Goal: Task Accomplishment & Management: Manage account settings

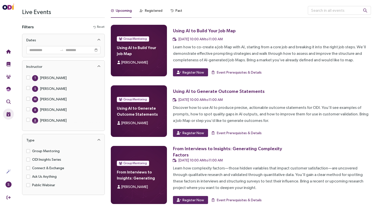
scroll to position [59, 0]
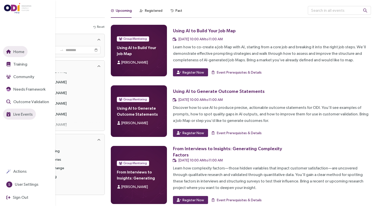
click at [14, 49] on span "Home" at bounding box center [18, 52] width 12 height 6
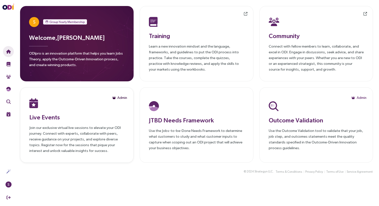
click at [121, 98] on span "Admin" at bounding box center [122, 98] width 10 height 6
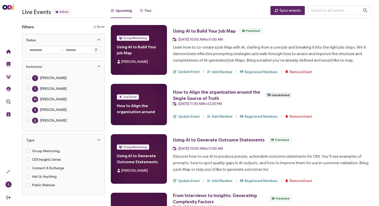
click at [148, 10] on div "Past" at bounding box center [148, 11] width 7 height 6
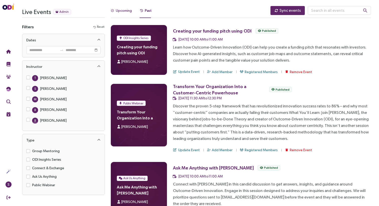
click at [121, 10] on div "Upcoming" at bounding box center [124, 11] width 16 height 6
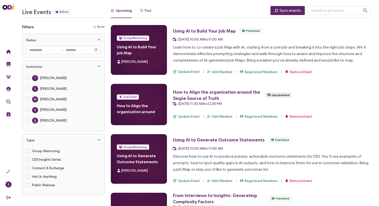
click at [142, 11] on span at bounding box center [141, 11] width 3 height 3
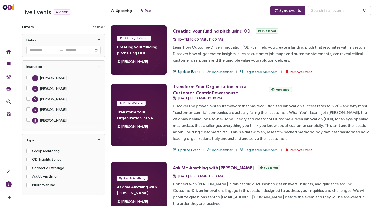
click at [181, 71] on span "Update Event" at bounding box center [189, 72] width 22 height 6
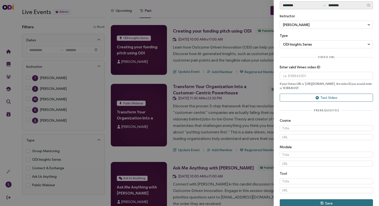
scroll to position [149, 0]
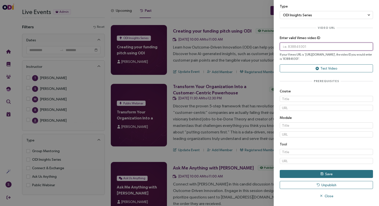
click at [297, 49] on input "text" at bounding box center [326, 47] width 93 height 8
paste input "1117269117"
type input "1117269117"
click at [314, 69] on button "Test Video" at bounding box center [326, 68] width 93 height 8
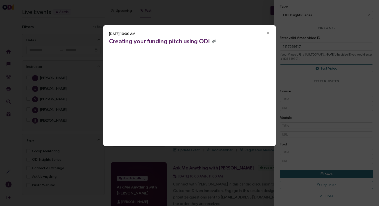
click at [270, 34] on icon "Close" at bounding box center [268, 33] width 5 height 5
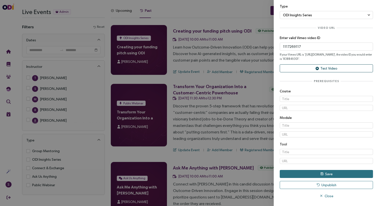
click at [312, 68] on button "Test Video" at bounding box center [326, 68] width 93 height 8
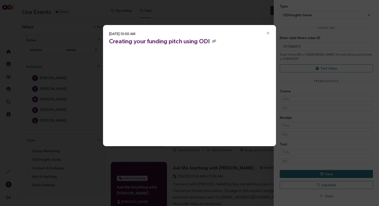
click at [273, 34] on span "Close" at bounding box center [268, 33] width 16 height 16
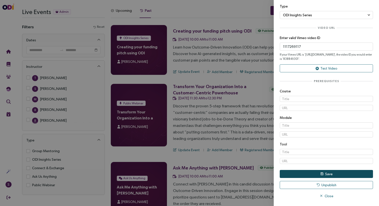
click at [323, 176] on button "Save" at bounding box center [326, 174] width 93 height 8
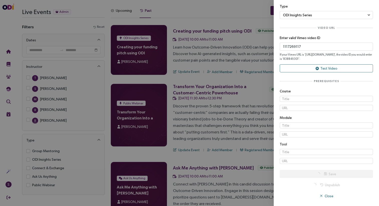
scroll to position [0, 0]
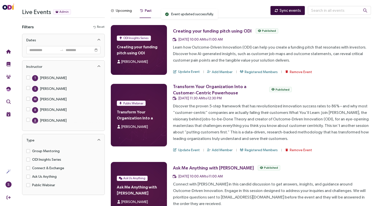
click at [293, 10] on span "Sync events" at bounding box center [290, 10] width 21 height 6
click at [120, 8] on div "Upcoming" at bounding box center [124, 11] width 16 height 6
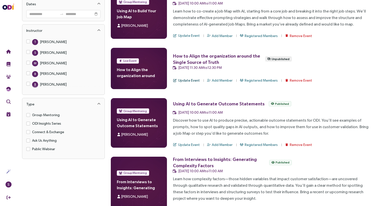
scroll to position [52, 0]
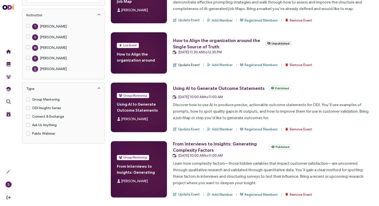
click at [185, 66] on span "Update Event" at bounding box center [189, 65] width 22 height 6
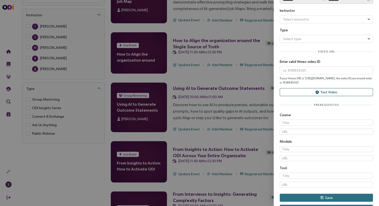
scroll to position [122, 0]
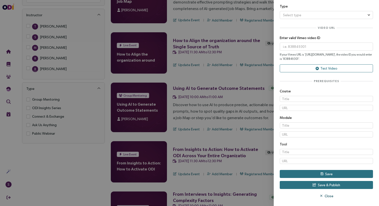
click at [326, 195] on span "Close" at bounding box center [329, 197] width 9 height 6
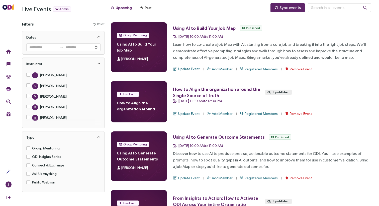
scroll to position [2, 0]
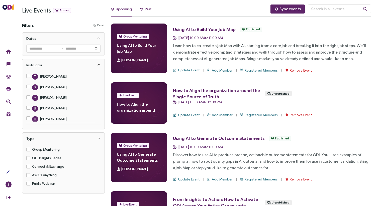
click at [142, 8] on icon at bounding box center [141, 9] width 3 height 3
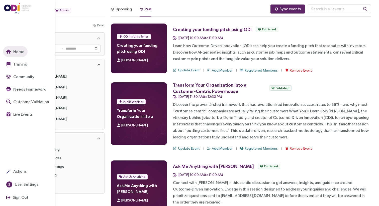
click at [22, 55] on span "Home" at bounding box center [18, 52] width 12 height 6
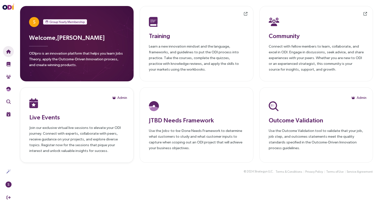
click at [80, 119] on h3 "Live Events" at bounding box center [76, 117] width 95 height 9
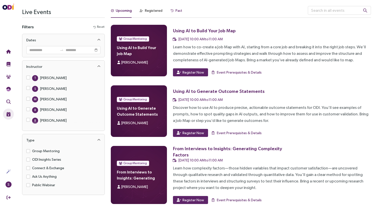
click at [175, 10] on div "Past" at bounding box center [178, 11] width 7 height 6
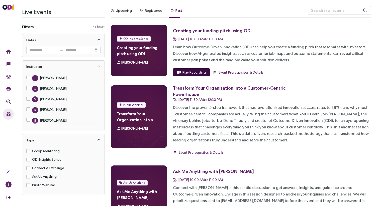
click at [196, 72] on span "Play Recording" at bounding box center [194, 73] width 23 height 6
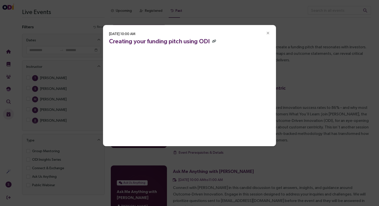
click at [213, 41] on icon "button" at bounding box center [214, 41] width 4 height 3
click at [158, 10] on div "[DATE] 10:00 AM Creating your funding pitch using ODI" at bounding box center [189, 103] width 379 height 206
click at [271, 34] on span "Close" at bounding box center [268, 33] width 16 height 16
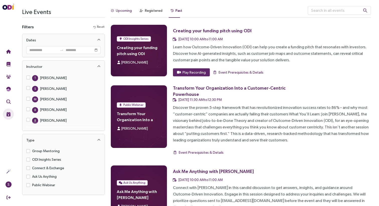
click at [125, 9] on div "Upcoming" at bounding box center [124, 11] width 16 height 6
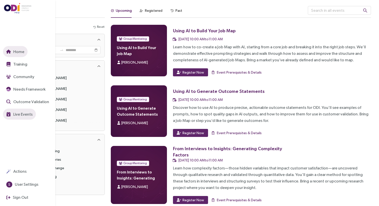
click at [14, 53] on span "Home" at bounding box center [18, 52] width 12 height 6
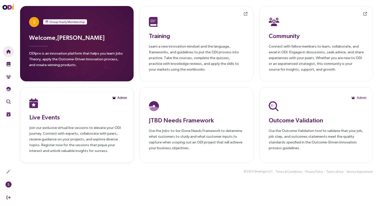
click at [118, 98] on span "Admin" at bounding box center [122, 98] width 10 height 6
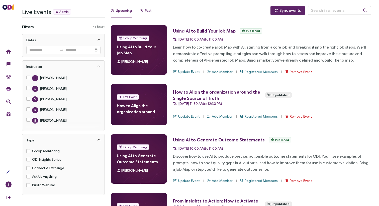
click at [144, 12] on div "Past" at bounding box center [146, 11] width 12 height 6
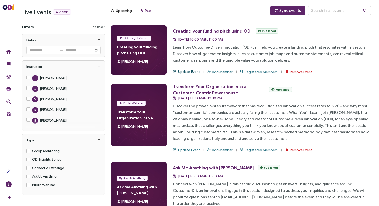
click at [191, 70] on span "Update Event" at bounding box center [189, 72] width 22 height 6
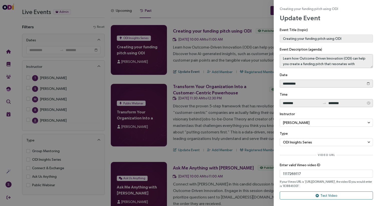
type textarea "**********"
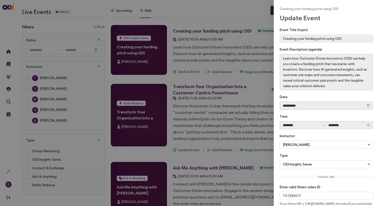
click at [232, 152] on div at bounding box center [189, 103] width 379 height 206
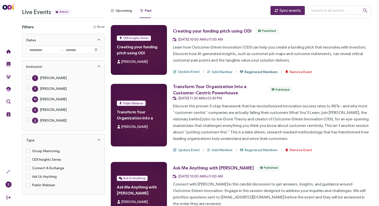
click at [253, 72] on span "Registered Members" at bounding box center [261, 72] width 33 height 6
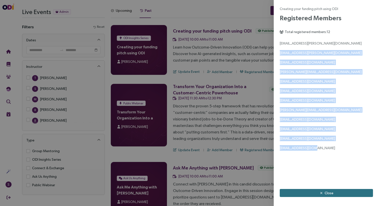
drag, startPoint x: 320, startPoint y: 148, endPoint x: 280, endPoint y: 55, distance: 101.3
click at [280, 55] on div "[EMAIL_ADDRESS][PERSON_NAME][DOMAIN_NAME] [EMAIL_ADDRESS][PERSON_NAME][DOMAIN_N…" at bounding box center [326, 96] width 93 height 110
copy div "[EMAIL_ADDRESS][PERSON_NAME][DOMAIN_NAME] [EMAIL_ADDRESS][DOMAIN_NAME] [PERSON_…"
click at [338, 195] on button "Close" at bounding box center [326, 193] width 93 height 8
